Goal: Information Seeking & Learning: Compare options

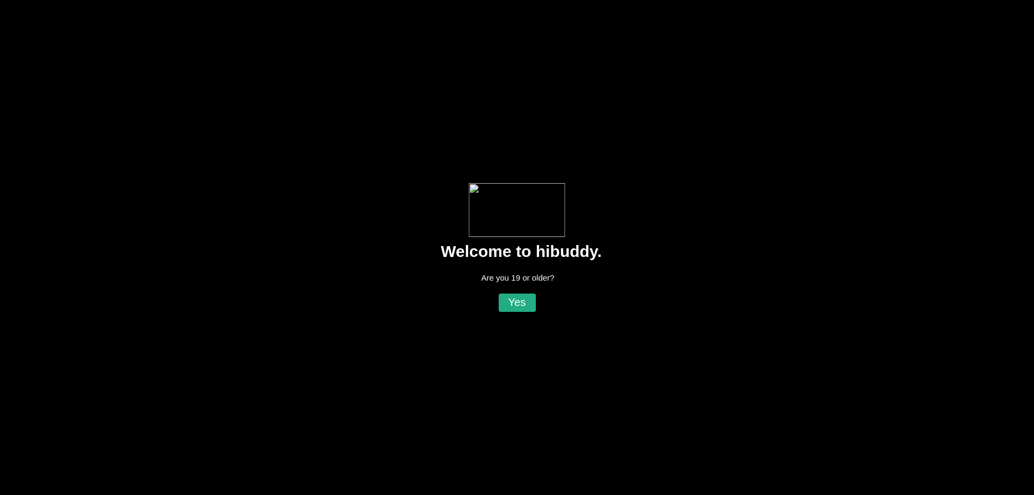
click at [516, 315] on flt-glass-pane at bounding box center [517, 247] width 1034 height 495
click at [518, 309] on flt-glass-pane at bounding box center [517, 247] width 1034 height 495
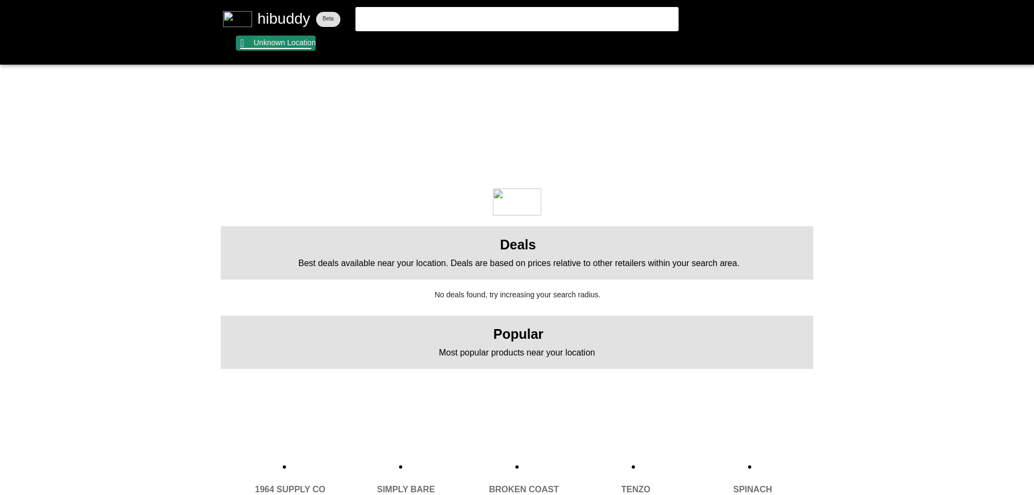
click at [263, 48] on flt-glass-pane at bounding box center [517, 247] width 1034 height 495
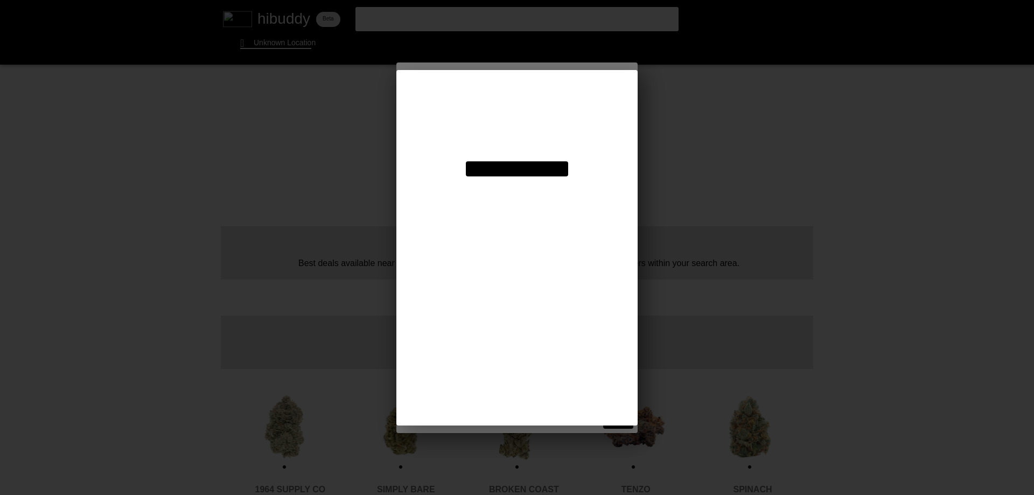
click at [495, 110] on flt-glass-pane at bounding box center [517, 247] width 1034 height 495
click at [496, 113] on flt-glass-pane at bounding box center [517, 247] width 1034 height 495
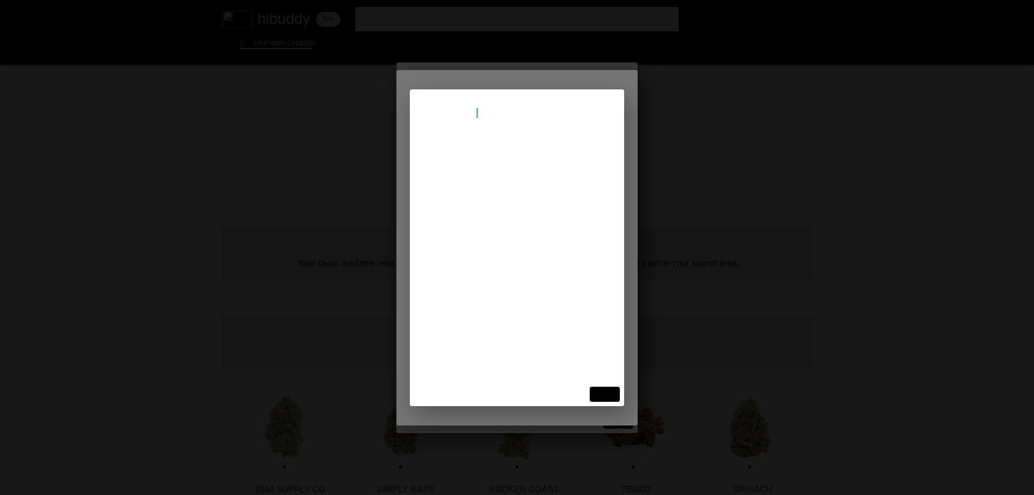
type input "[STREET_ADDRESS]"
click at [496, 142] on flt-glass-pane at bounding box center [517, 247] width 1034 height 495
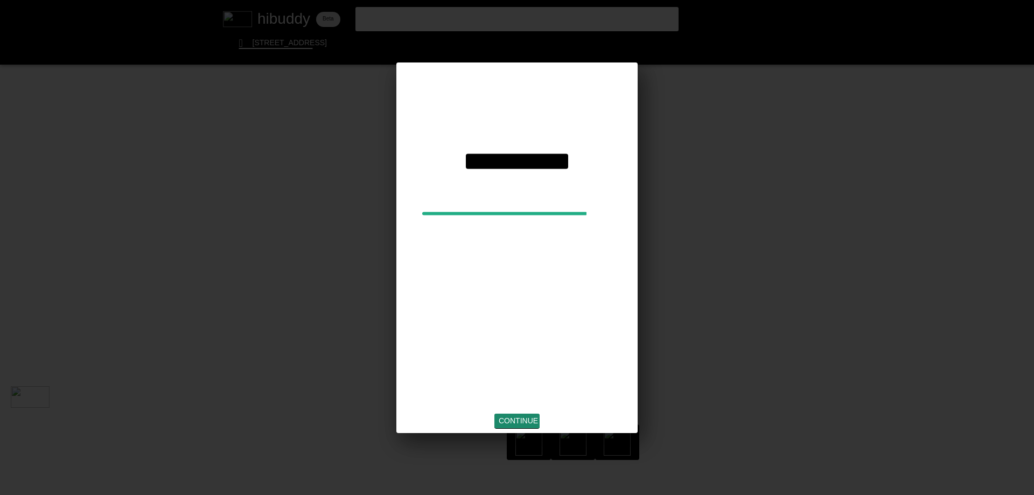
click at [524, 426] on flt-glass-pane at bounding box center [517, 247] width 1034 height 495
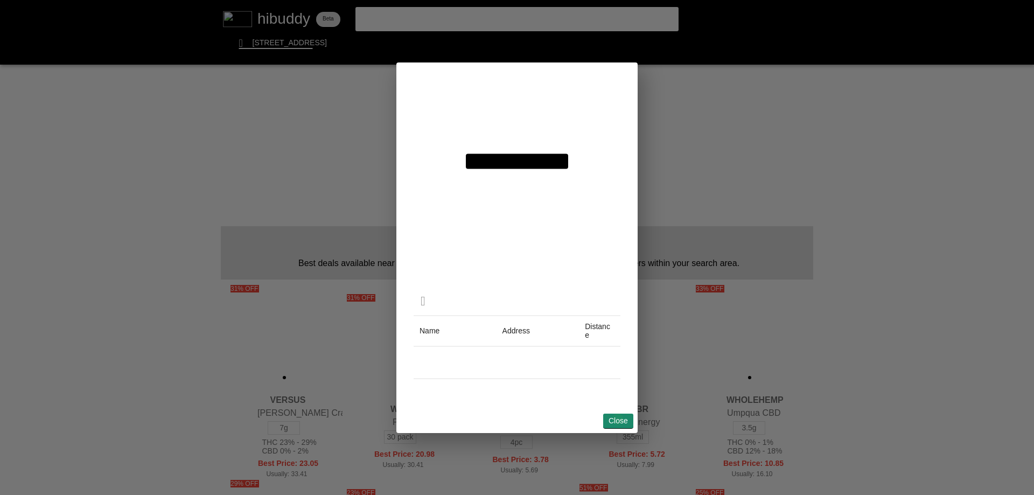
click at [618, 419] on flt-glass-pane at bounding box center [517, 247] width 1034 height 495
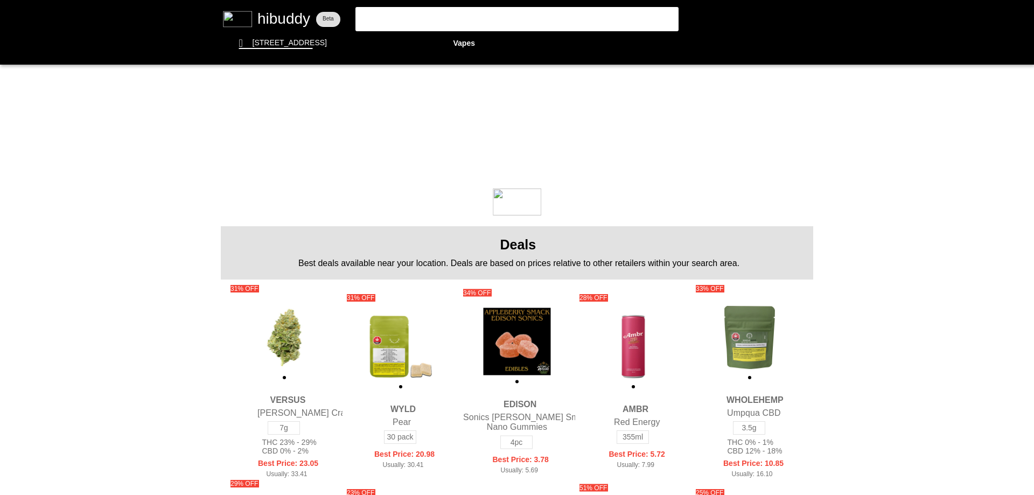
click at [513, 41] on flt-glass-pane at bounding box center [517, 247] width 1034 height 495
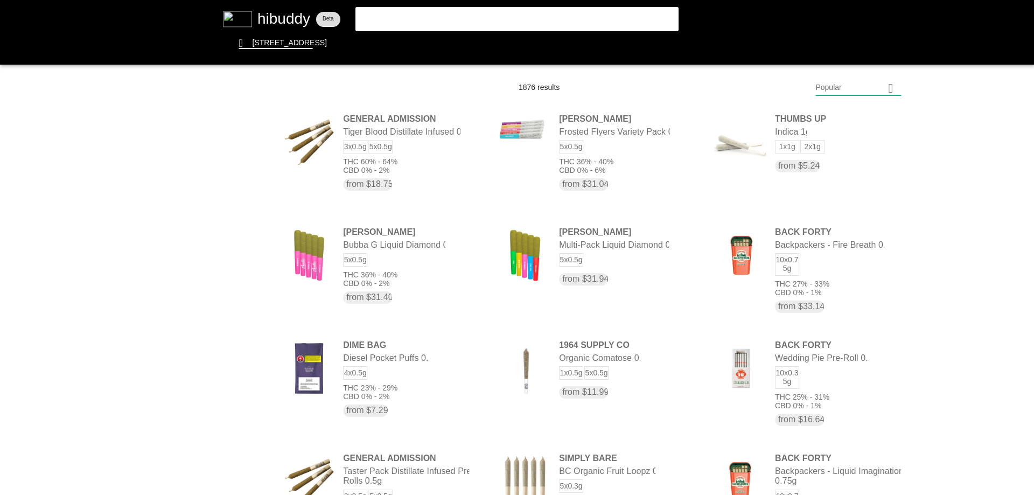
click at [854, 86] on flt-glass-pane at bounding box center [517, 247] width 1034 height 495
click at [864, 381] on flt-glass-pane at bounding box center [517, 247] width 1034 height 495
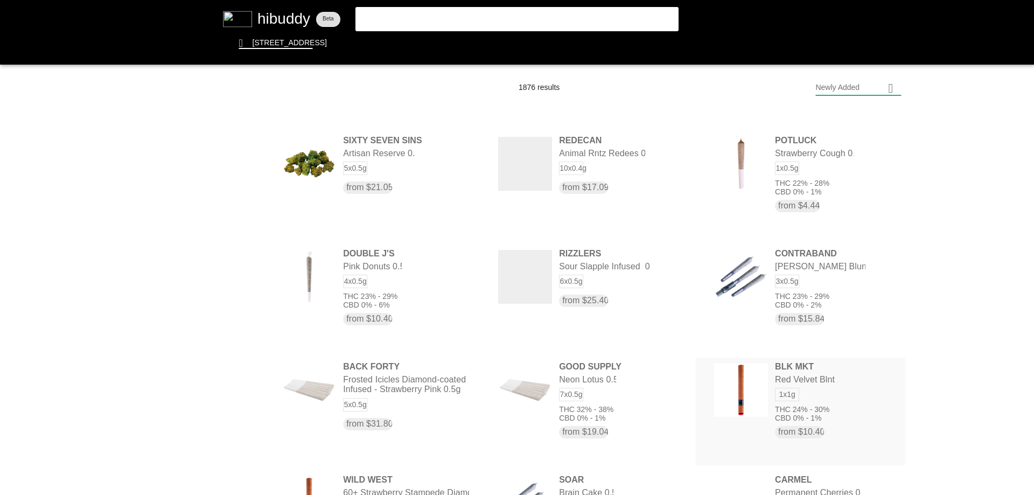
click at [795, 380] on flt-glass-pane at bounding box center [517, 247] width 1034 height 495
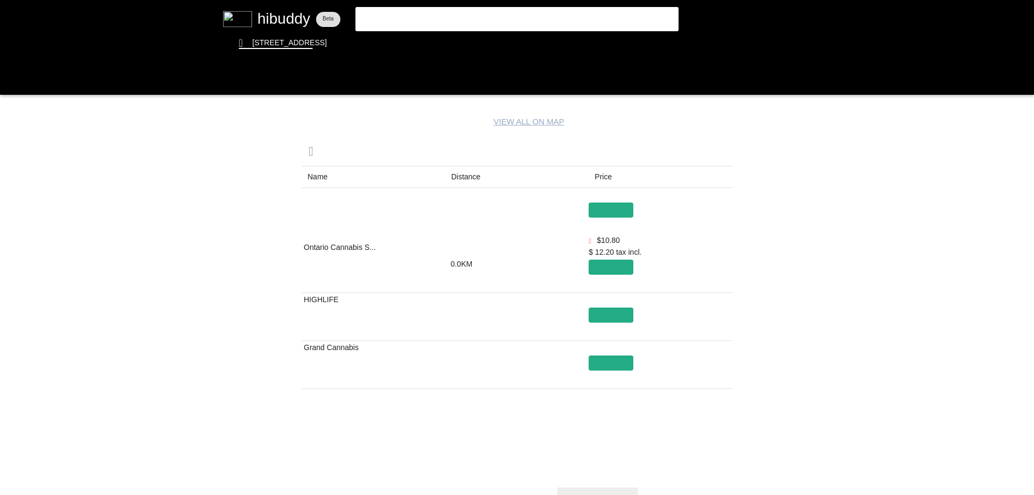
click at [476, 171] on flt-glass-pane at bounding box center [517, 247] width 1034 height 495
click at [15, 74] on flt-glass-pane at bounding box center [517, 247] width 1034 height 495
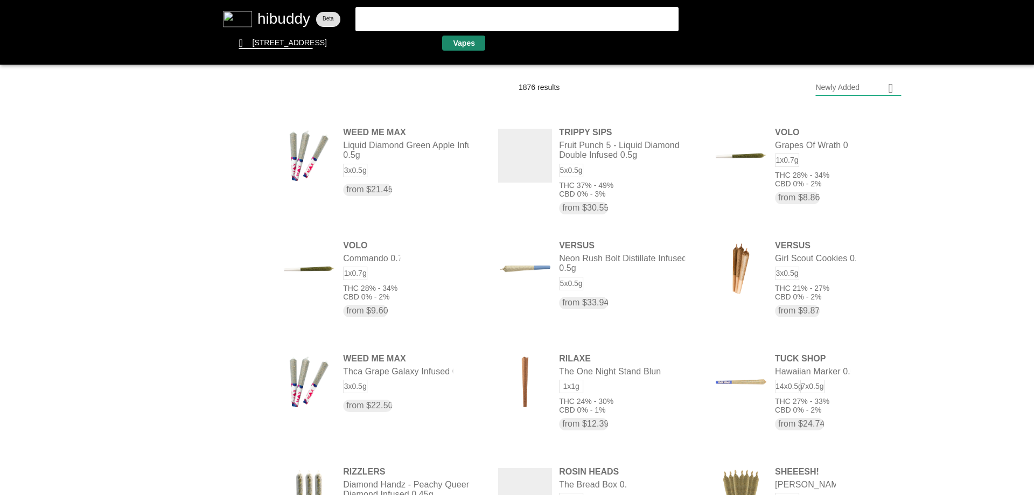
click at [465, 46] on flt-glass-pane at bounding box center [517, 247] width 1034 height 495
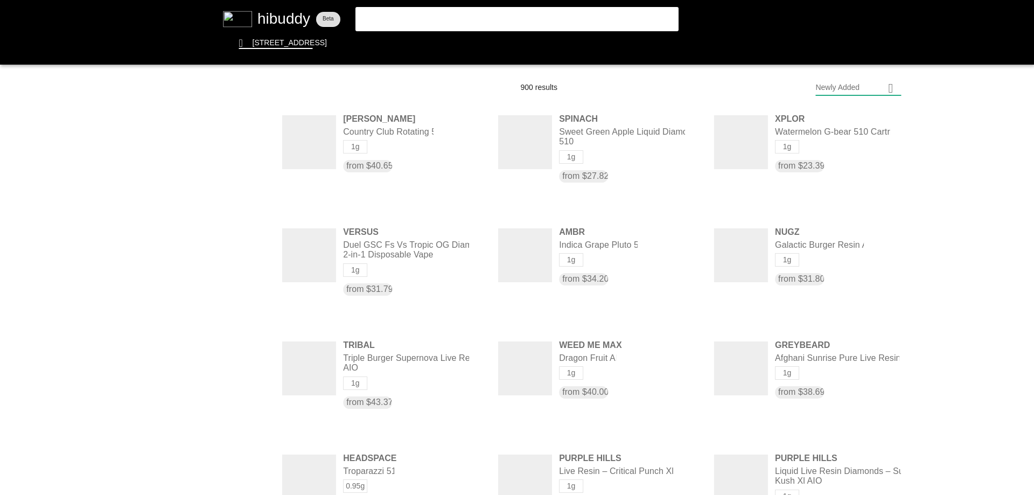
click at [875, 87] on flt-glass-pane at bounding box center [517, 247] width 1034 height 495
click at [865, 122] on flt-glass-pane at bounding box center [517, 247] width 1034 height 495
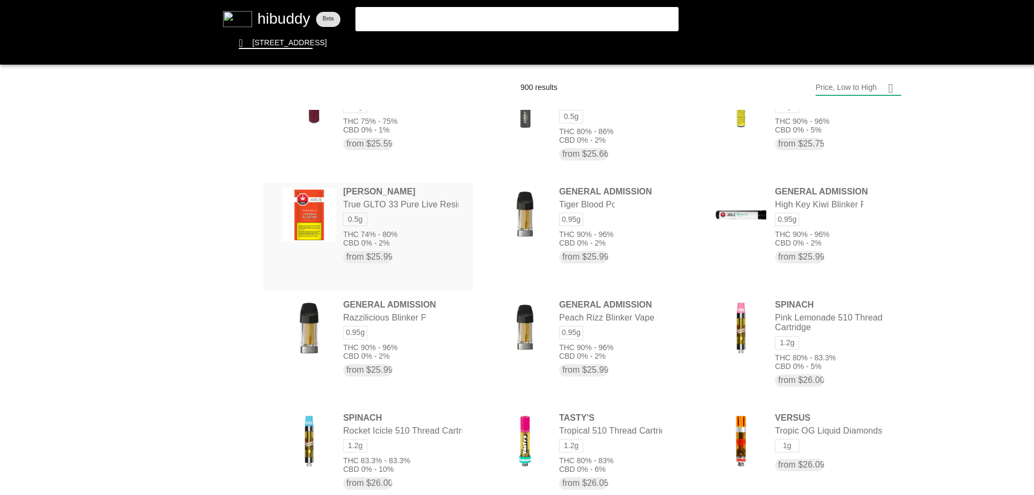
drag, startPoint x: 334, startPoint y: 229, endPoint x: 363, endPoint y: 241, distance: 30.9
click at [336, 231] on flt-glass-pane at bounding box center [517, 247] width 1034 height 495
click at [399, 215] on flt-glass-pane at bounding box center [517, 247] width 1034 height 495
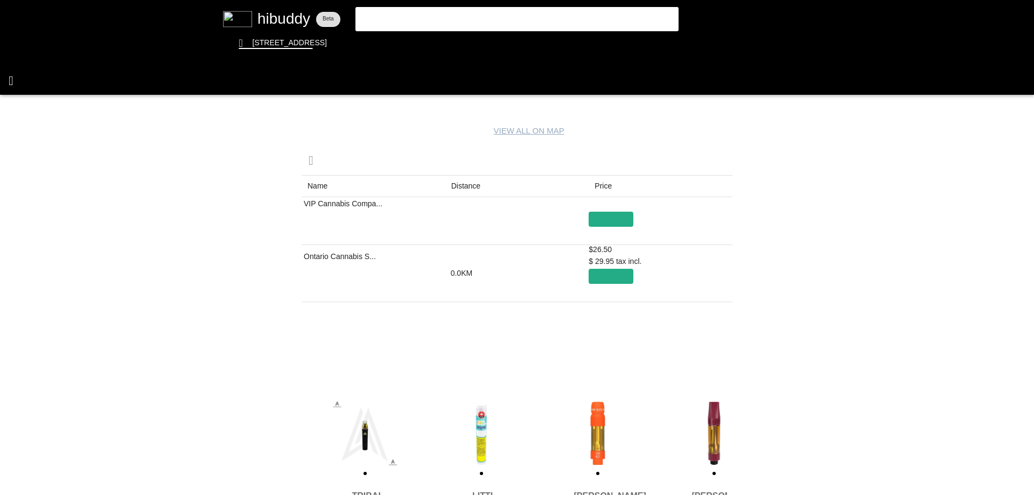
drag, startPoint x: 3, startPoint y: 70, endPoint x: 11, endPoint y: 75, distance: 9.7
click at [9, 73] on flt-glass-pane at bounding box center [517, 247] width 1034 height 495
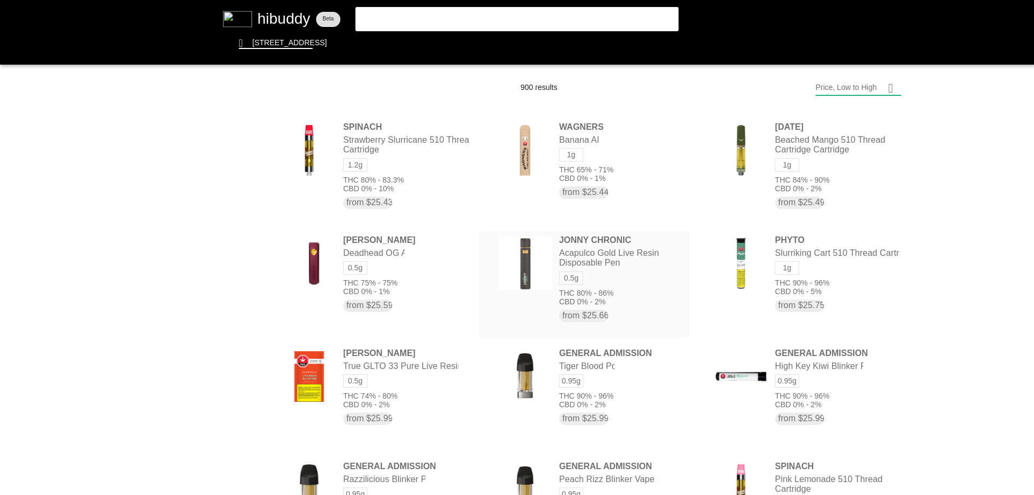
click at [621, 281] on flt-glass-pane at bounding box center [517, 247] width 1034 height 495
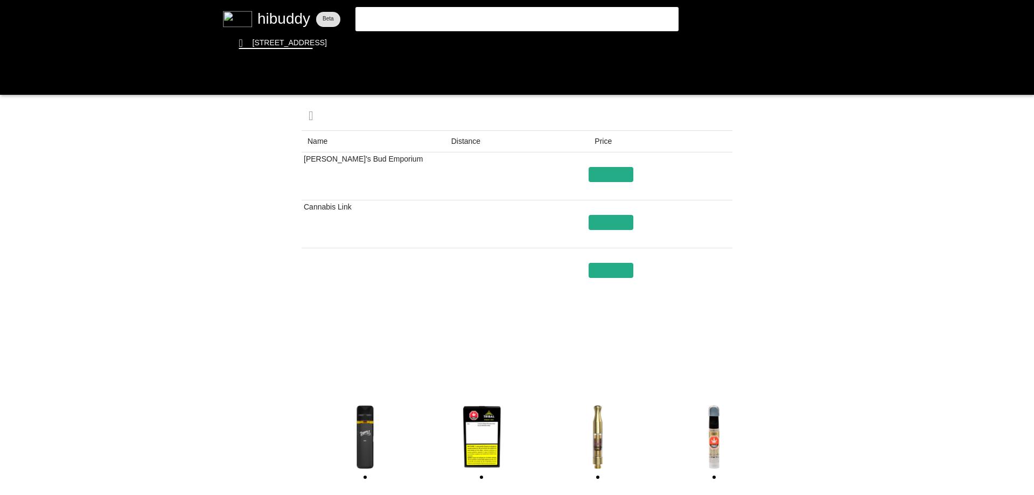
click at [475, 137] on flt-glass-pane at bounding box center [517, 247] width 1034 height 495
click at [474, 142] on flt-glass-pane at bounding box center [517, 247] width 1034 height 495
